Goal: Navigation & Orientation: Find specific page/section

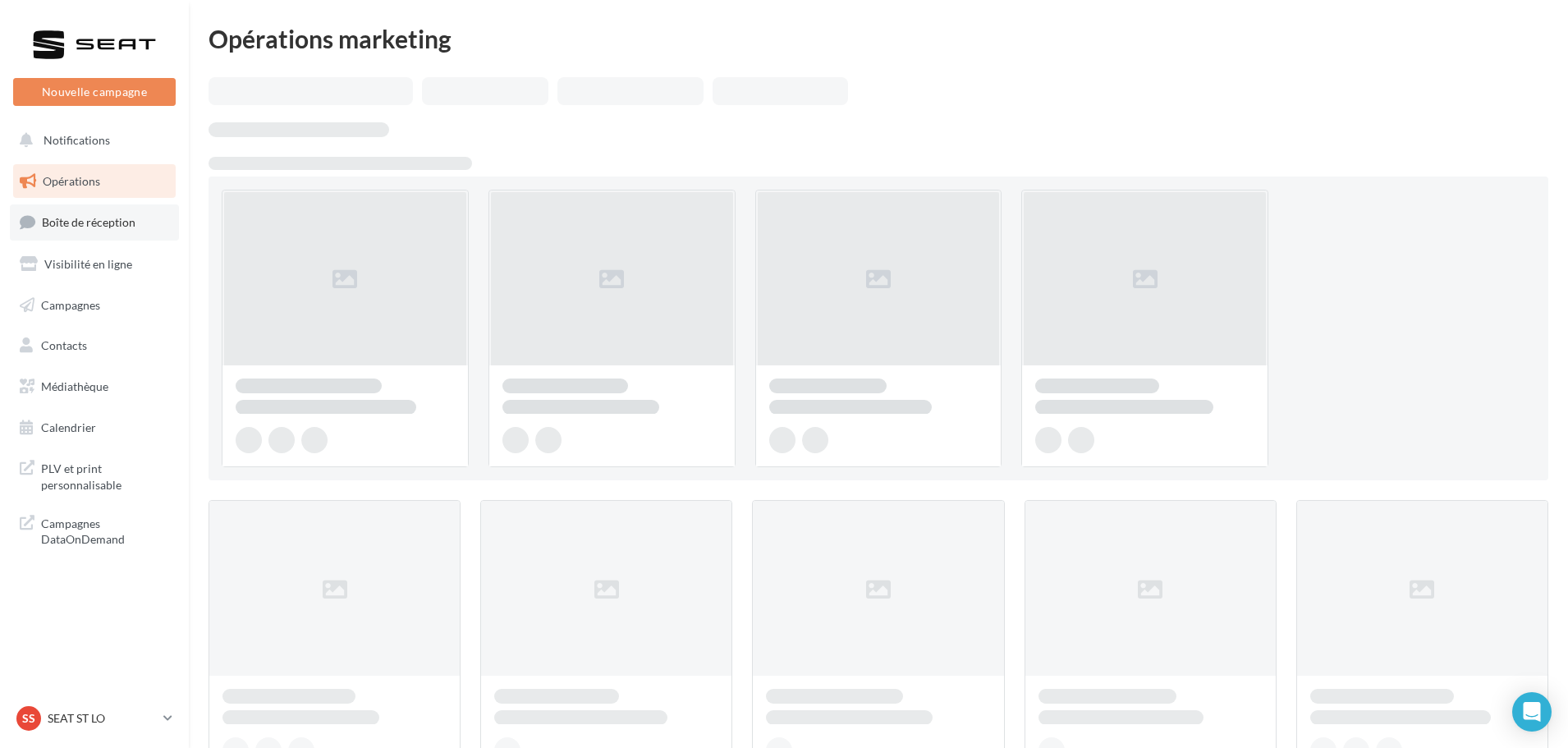
click at [87, 227] on span "Boîte de réception" at bounding box center [88, 222] width 93 height 14
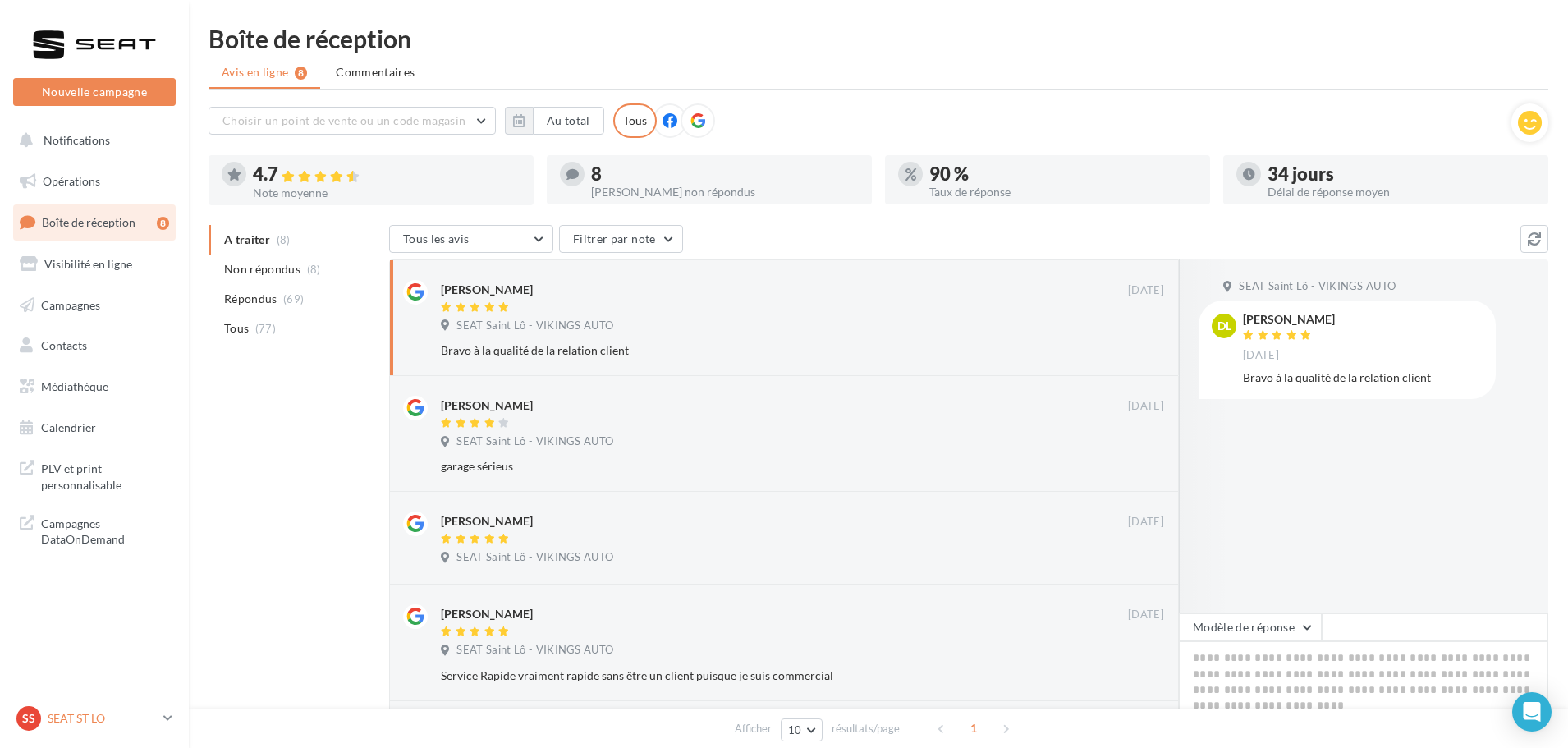
click at [63, 724] on p "SEAT ST LO" at bounding box center [102, 718] width 109 height 17
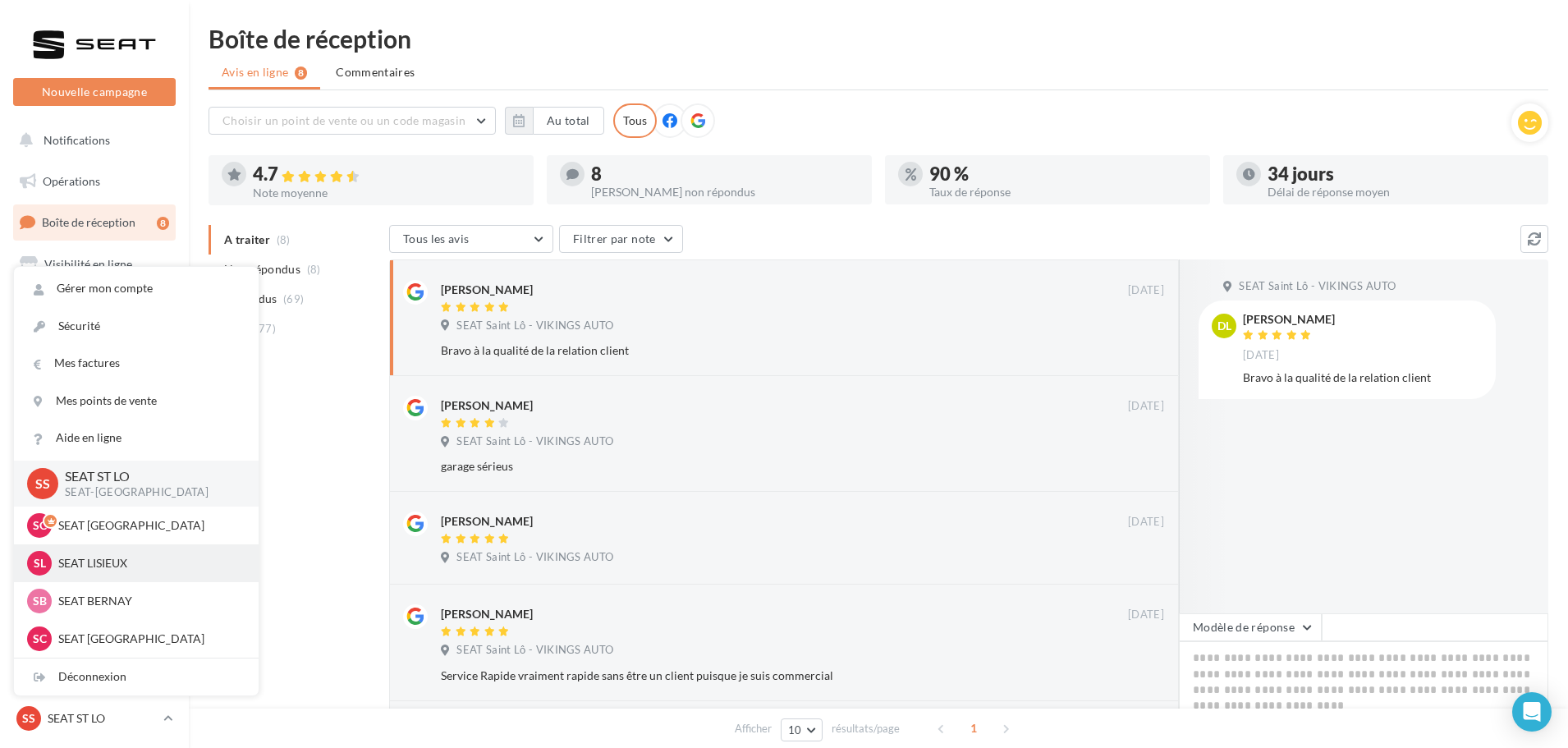
click at [93, 569] on p "SEAT LISIEUX" at bounding box center [149, 563] width 181 height 17
